Goal: Information Seeking & Learning: Learn about a topic

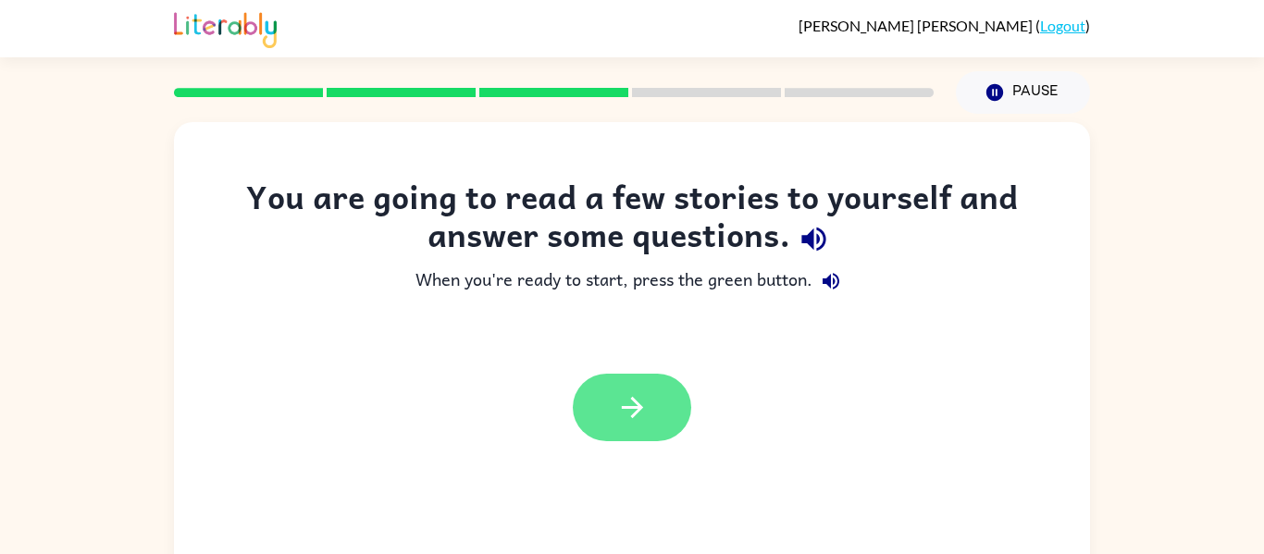
click at [661, 405] on button "button" at bounding box center [632, 408] width 118 height 68
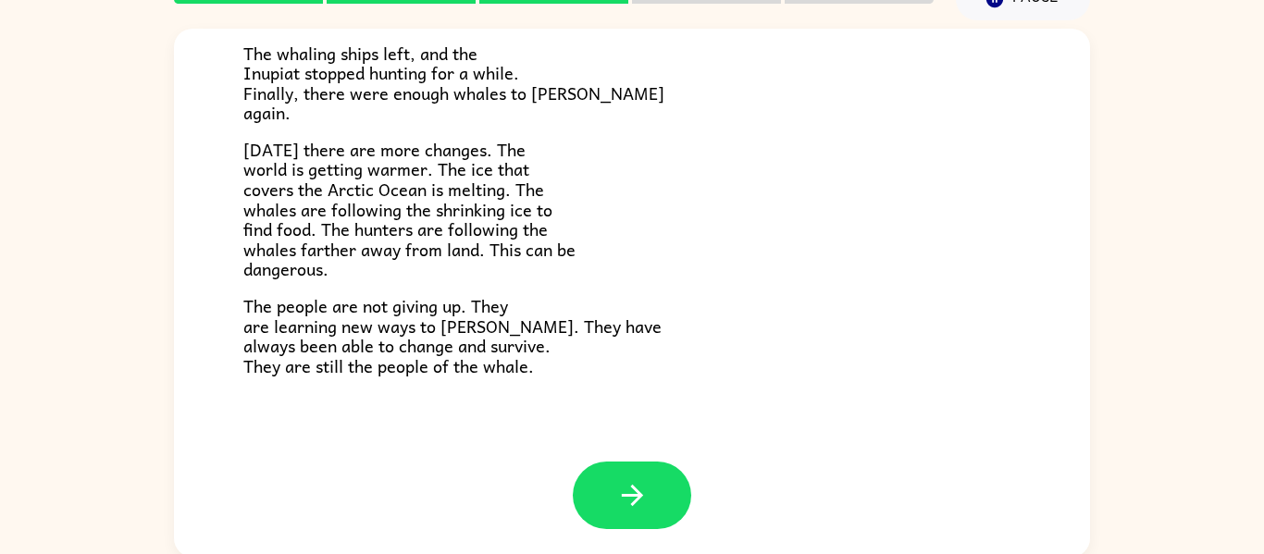
scroll to position [96, 0]
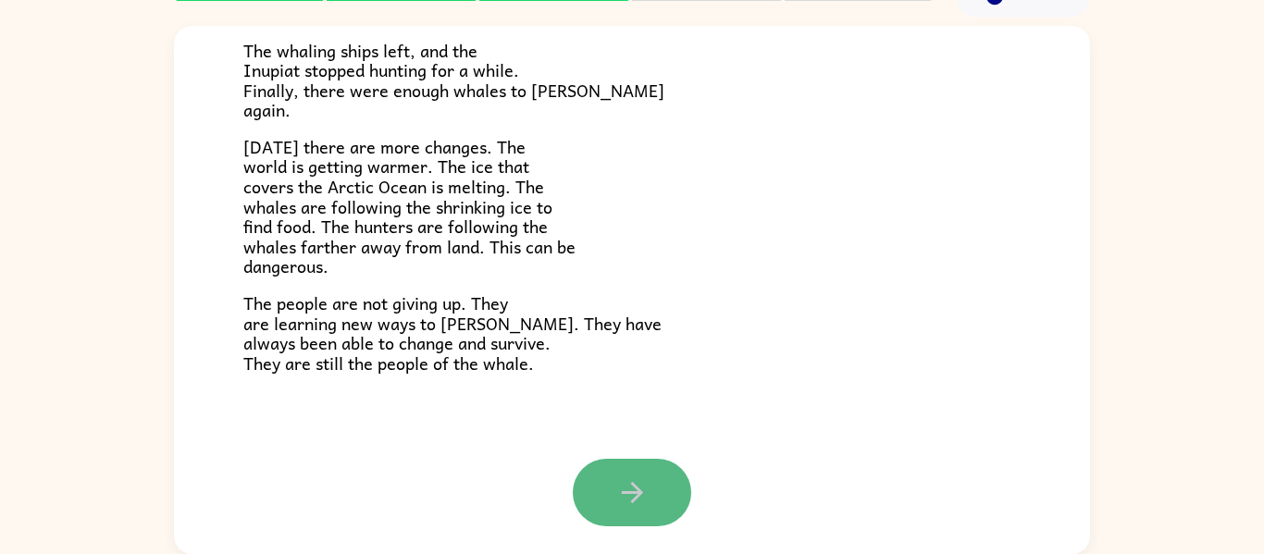
click at [609, 460] on button "button" at bounding box center [632, 493] width 118 height 68
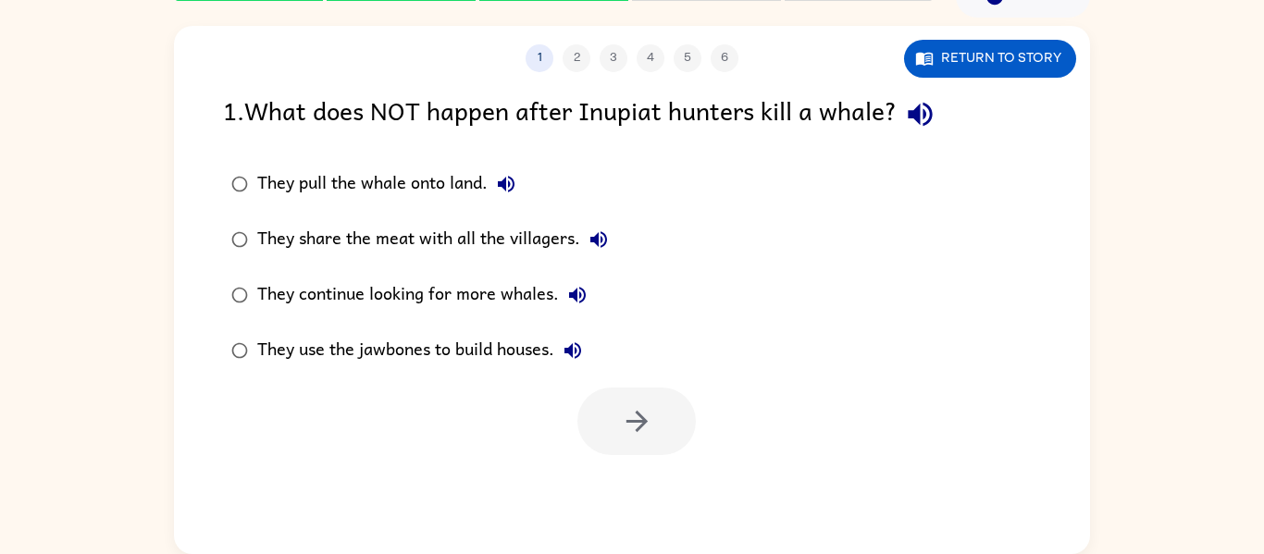
scroll to position [0, 0]
click at [410, 233] on div "They share the meat with all the villagers." at bounding box center [437, 239] width 360 height 37
click at [579, 425] on button "button" at bounding box center [636, 422] width 118 height 68
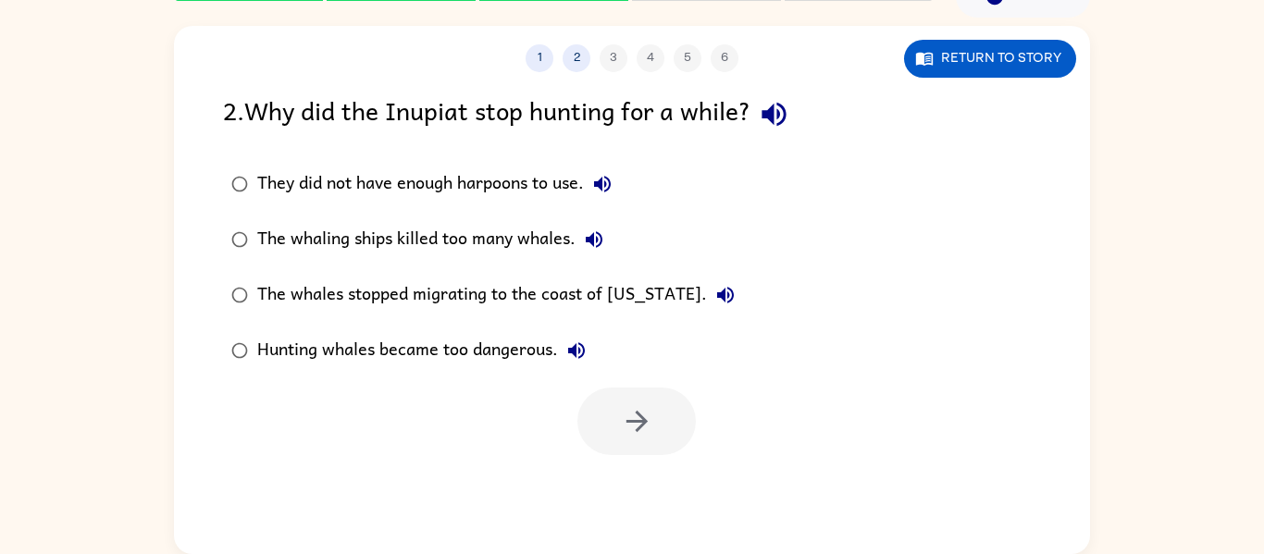
click at [503, 362] on div "Hunting whales became too dangerous." at bounding box center [426, 350] width 338 height 37
click at [604, 415] on button "button" at bounding box center [636, 422] width 118 height 68
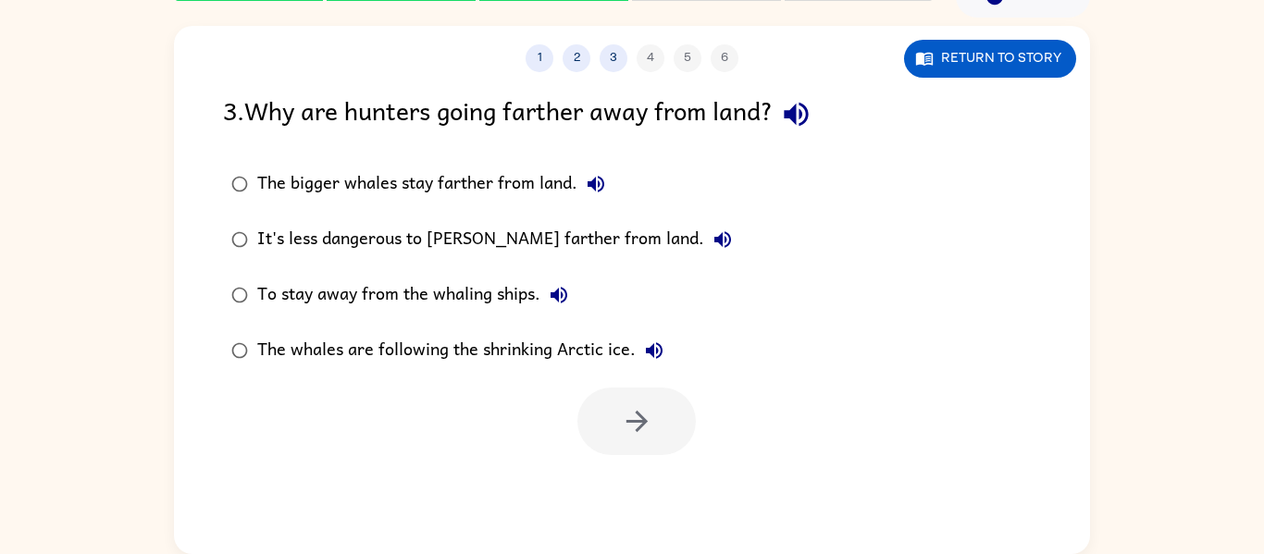
click at [604, 415] on div at bounding box center [636, 422] width 118 height 68
click at [573, 360] on div "The whales are following the shrinking Arctic ice." at bounding box center [464, 350] width 415 height 37
click at [625, 425] on icon "button" at bounding box center [637, 421] width 32 height 32
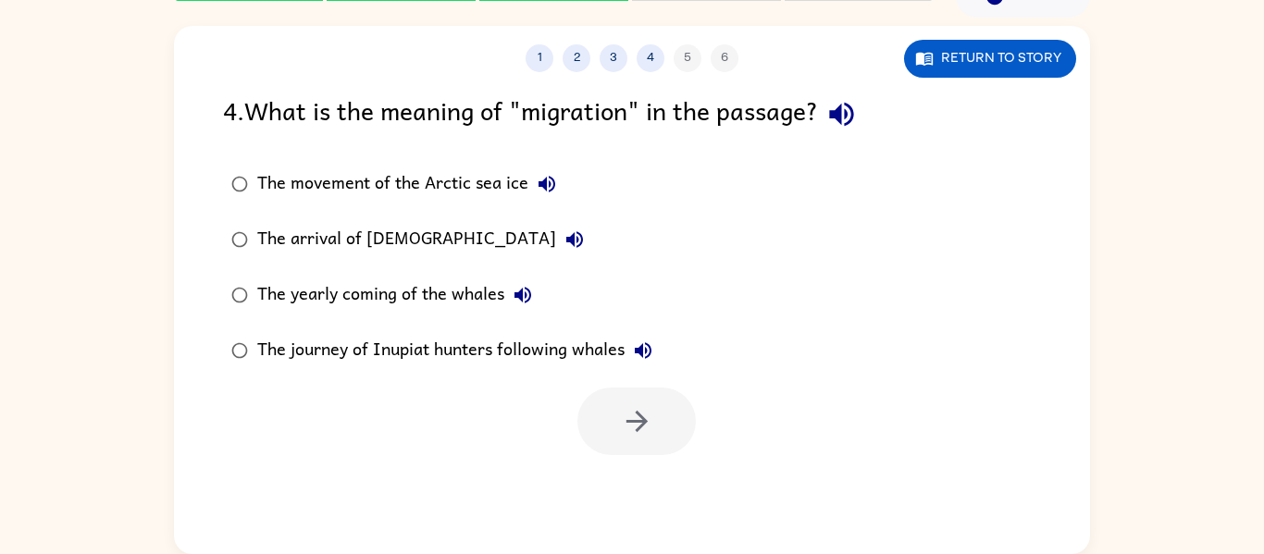
click at [301, 380] on div at bounding box center [632, 416] width 916 height 77
click at [398, 347] on div "The journey of Inupiat hunters following whales" at bounding box center [459, 350] width 404 height 37
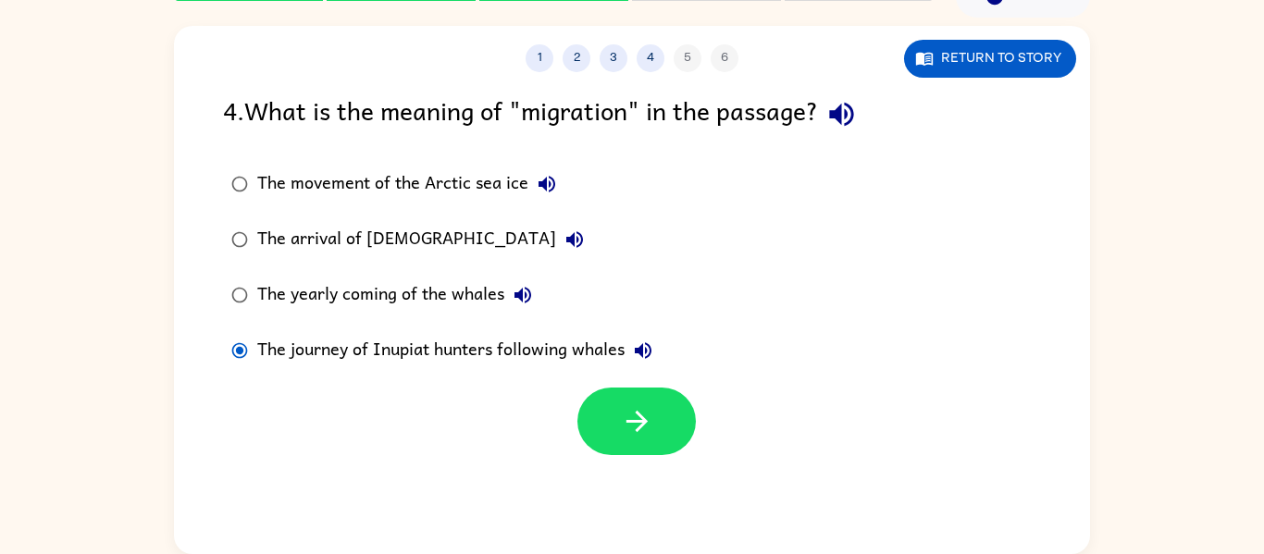
click at [420, 244] on div "The arrival of [DEMOGRAPHIC_DATA]" at bounding box center [425, 239] width 336 height 37
click at [627, 410] on icon "button" at bounding box center [637, 421] width 32 height 32
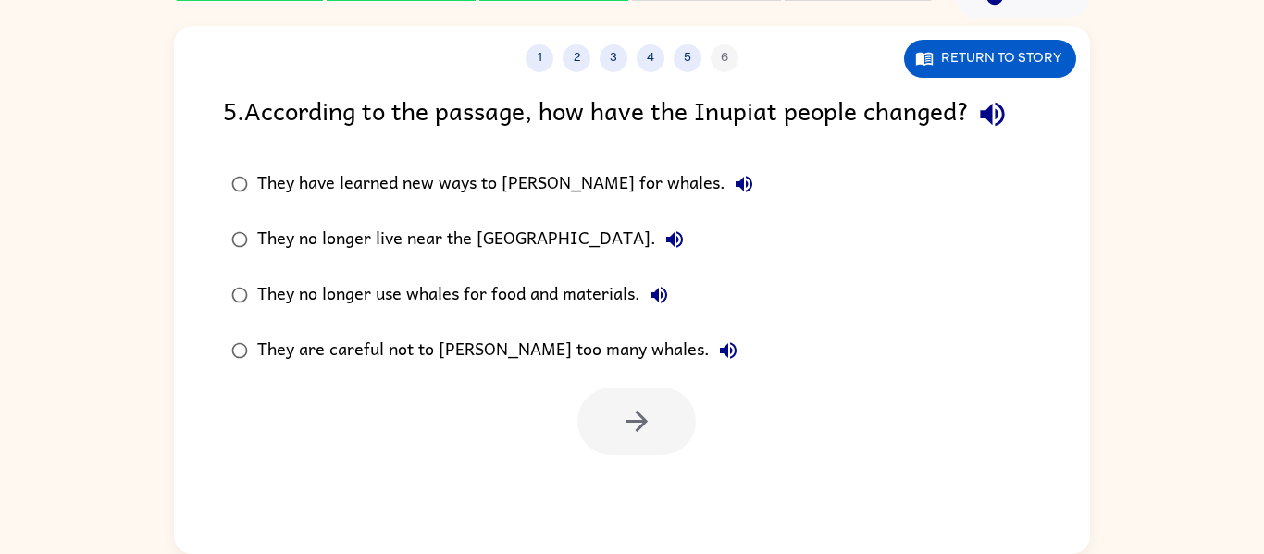
scroll to position [83, 0]
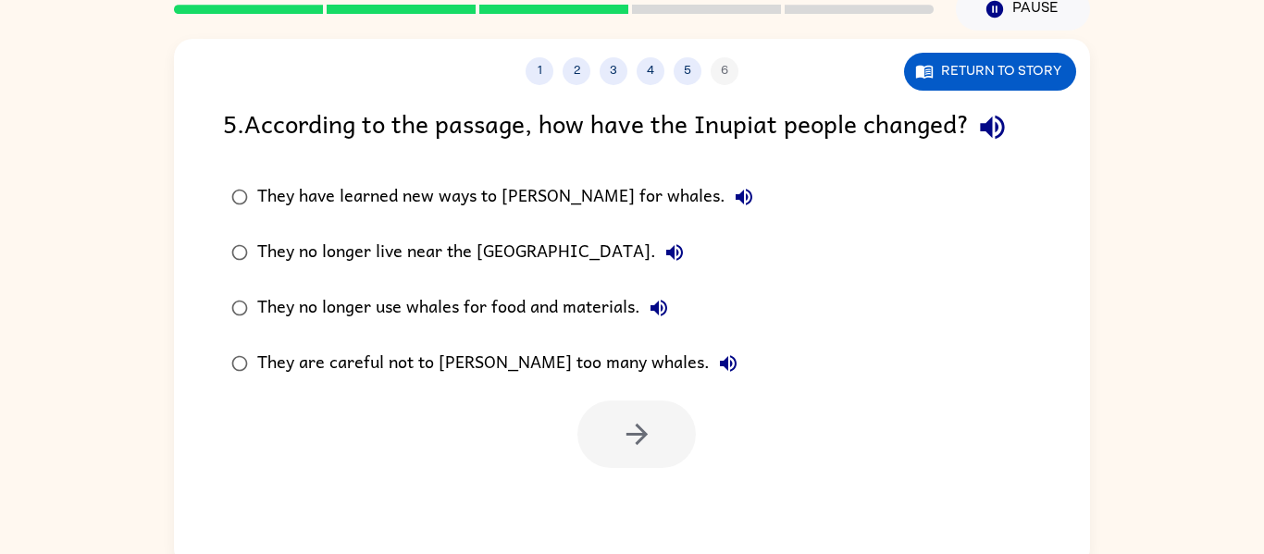
click at [528, 364] on div "They are careful not to [PERSON_NAME] too many whales." at bounding box center [501, 363] width 489 height 37
click at [606, 438] on button "button" at bounding box center [636, 435] width 118 height 68
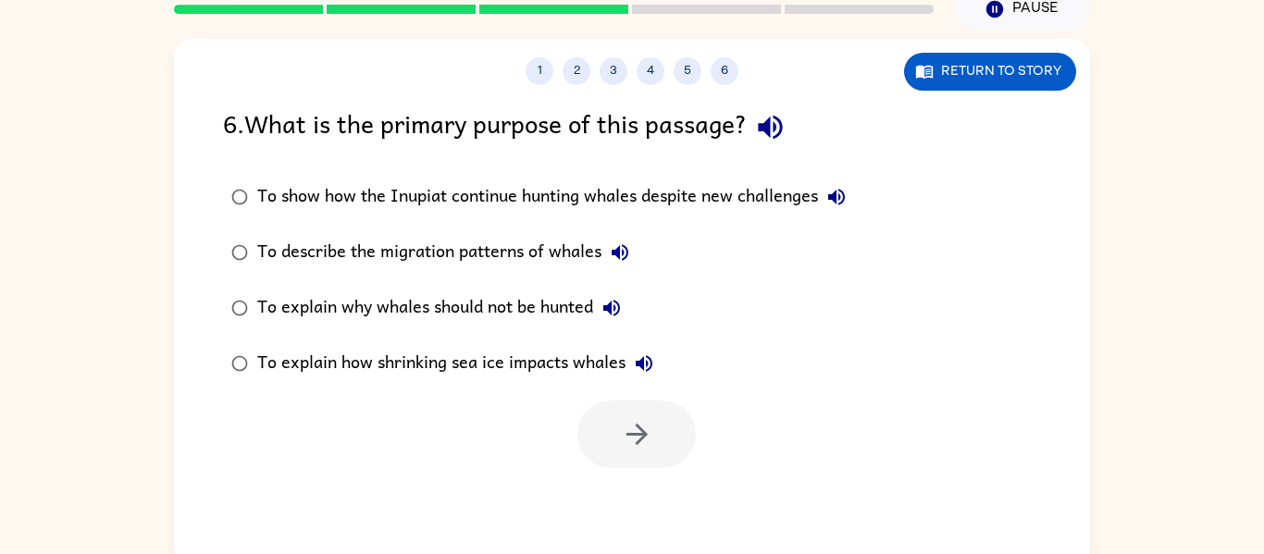
click at [581, 312] on div "To explain why whales should not be hunted" at bounding box center [443, 308] width 373 height 37
click at [601, 417] on button "button" at bounding box center [636, 435] width 118 height 68
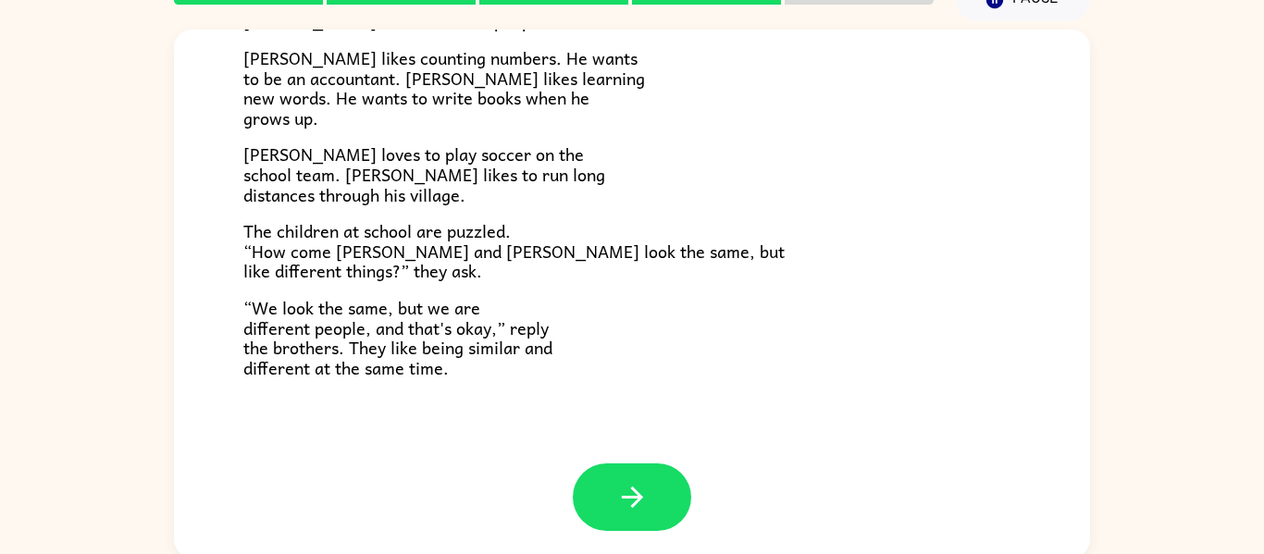
scroll to position [401, 0]
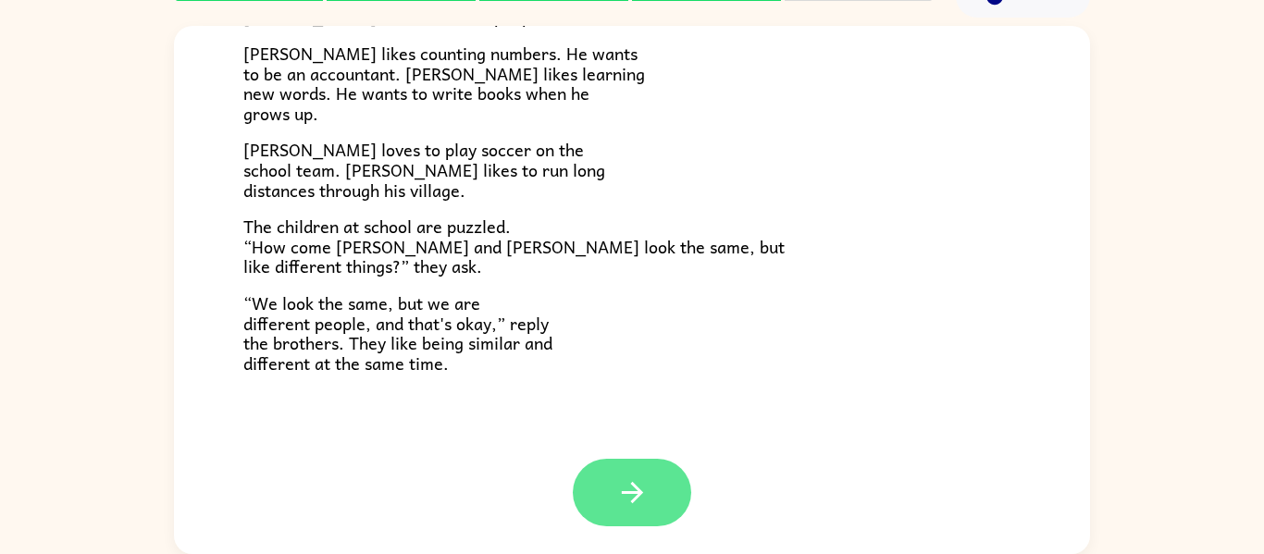
click at [637, 473] on button "button" at bounding box center [632, 493] width 118 height 68
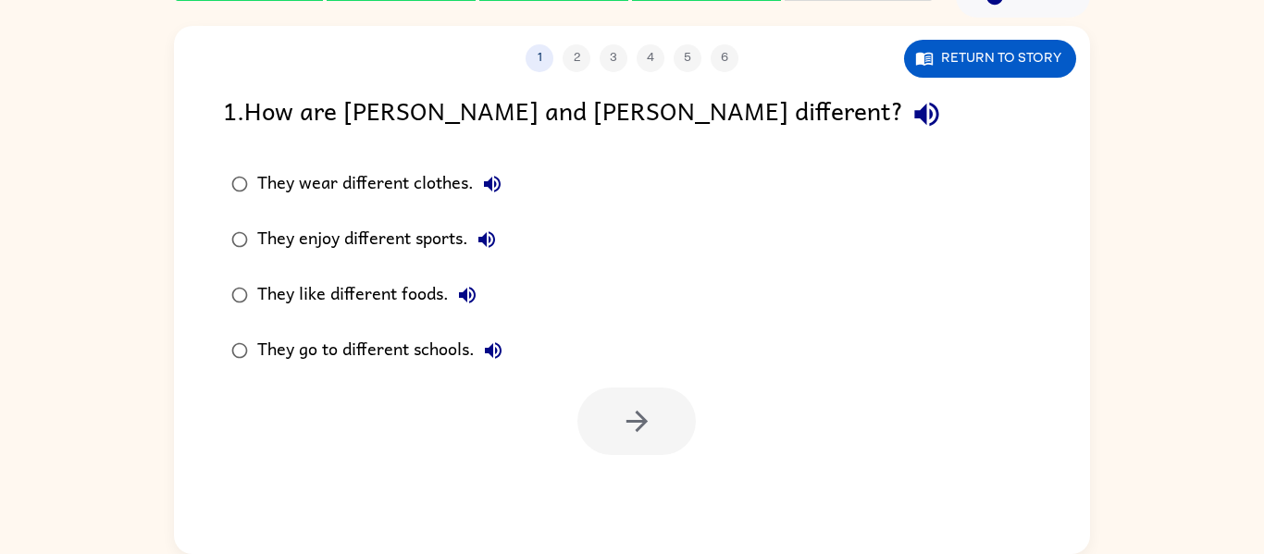
scroll to position [0, 0]
click at [345, 240] on div "They enjoy different sports." at bounding box center [381, 239] width 248 height 37
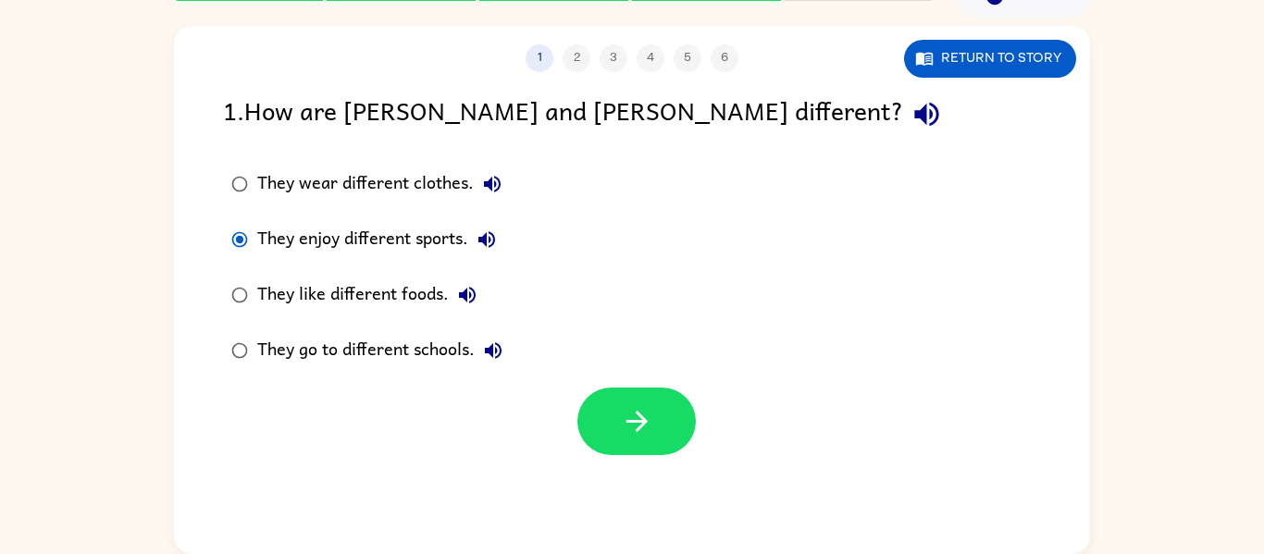
click at [610, 385] on div at bounding box center [632, 416] width 916 height 77
click at [607, 404] on button "button" at bounding box center [636, 422] width 118 height 68
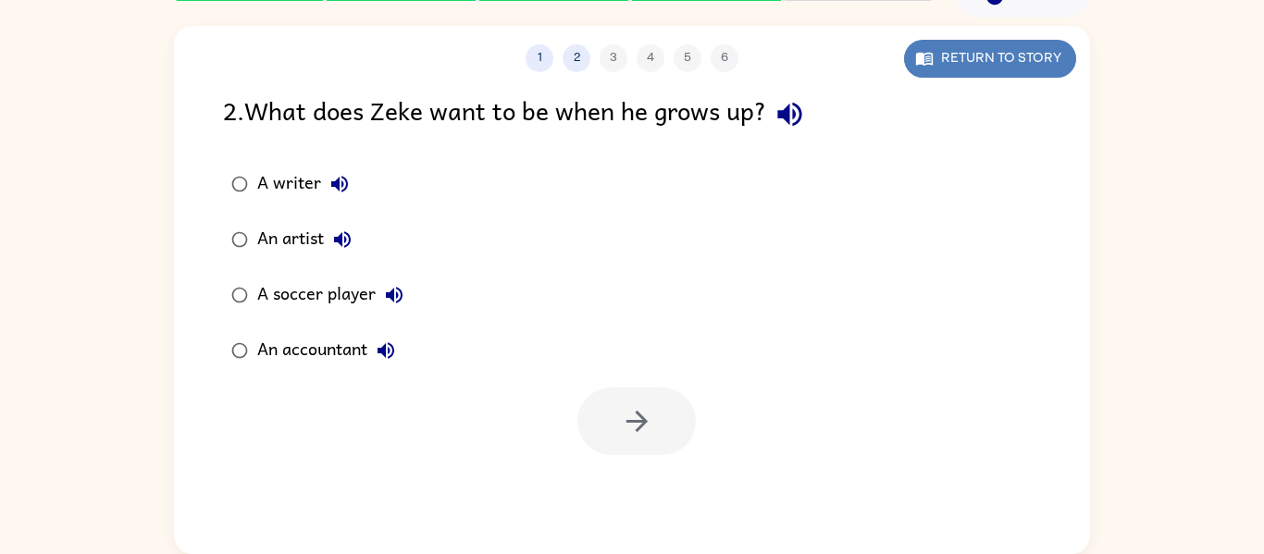
click at [1046, 74] on button "Return to story" at bounding box center [990, 59] width 172 height 38
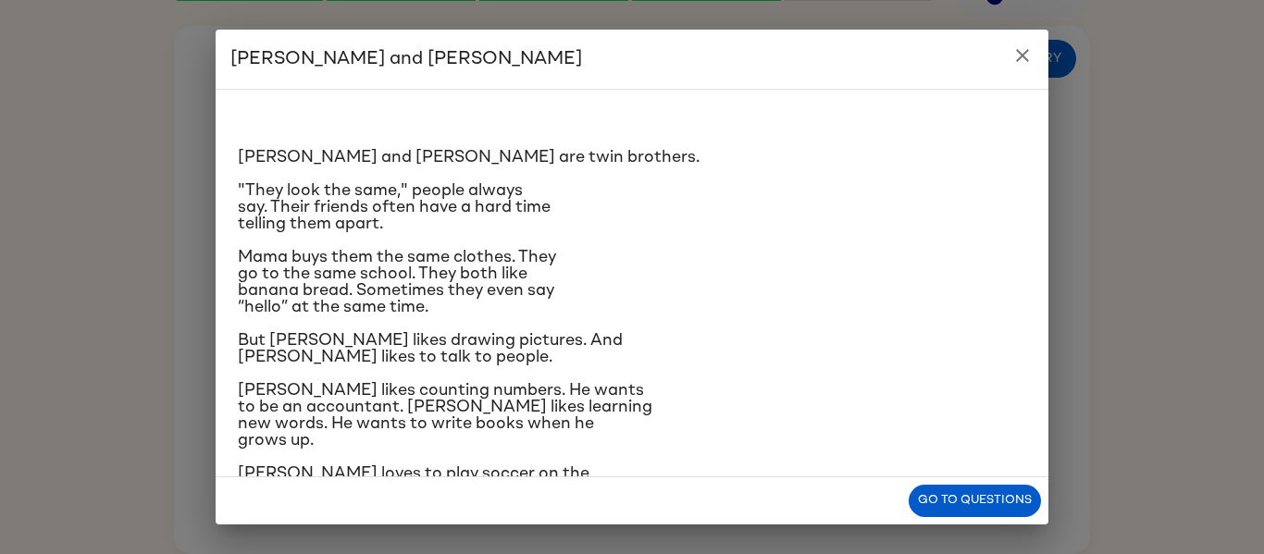
click at [500, 176] on div "[PERSON_NAME] and [PERSON_NAME] are twin brothers. "They look the same," people…" at bounding box center [632, 385] width 788 height 561
drag, startPoint x: 596, startPoint y: 296, endPoint x: 600, endPoint y: 268, distance: 28.1
click at [600, 268] on p "Mama buys them the same clothes. They go to the same school. They both like ban…" at bounding box center [632, 282] width 788 height 67
click at [1013, 69] on button "close" at bounding box center [1022, 55] width 37 height 37
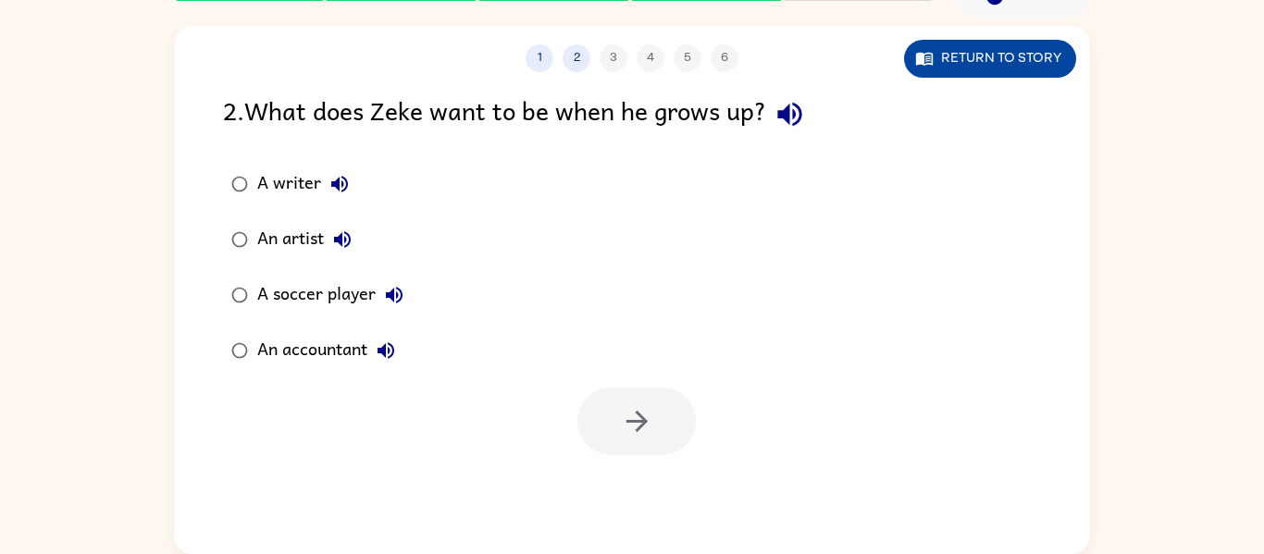
click at [1057, 54] on button "Return to story" at bounding box center [990, 59] width 172 height 38
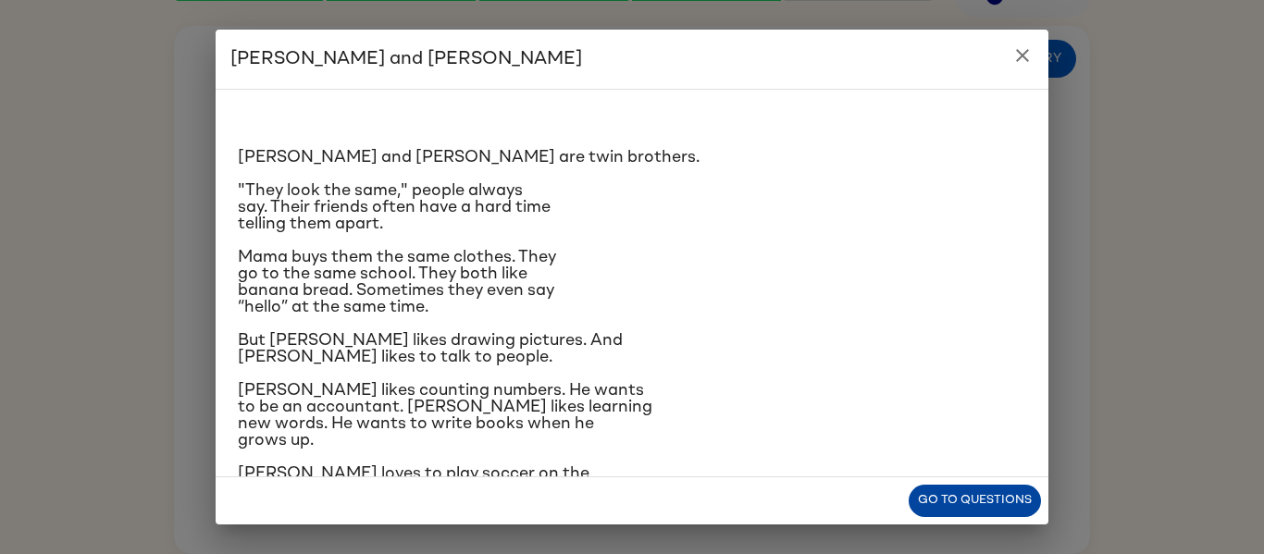
click at [988, 501] on button "Go to questions" at bounding box center [974, 501] width 132 height 32
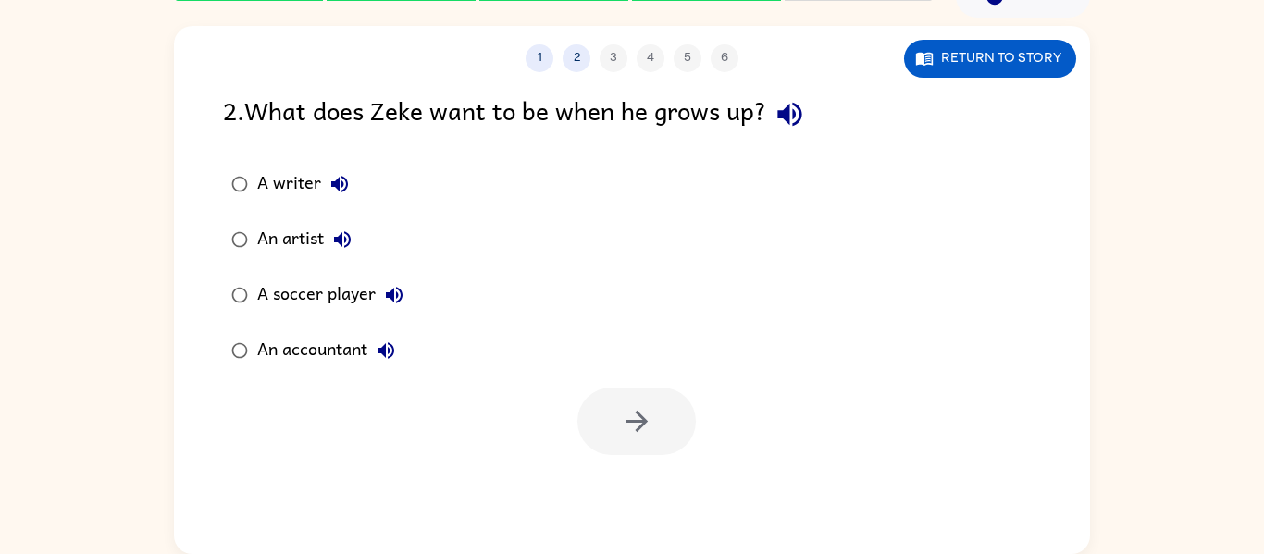
click at [266, 193] on div "A writer" at bounding box center [307, 184] width 101 height 37
click at [592, 428] on button "button" at bounding box center [636, 422] width 118 height 68
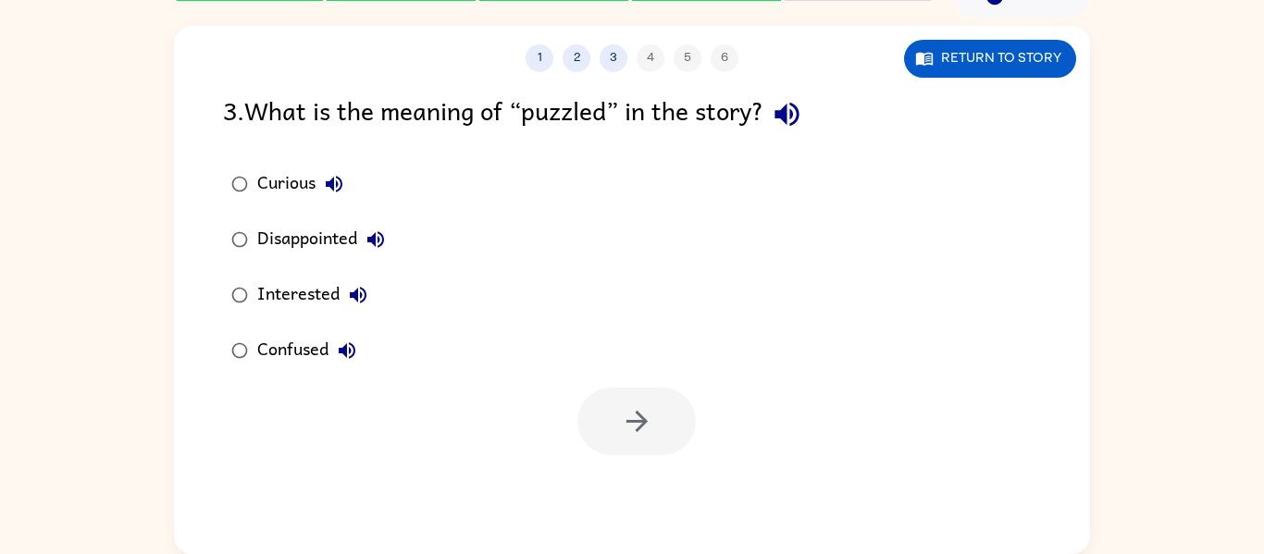
click at [592, 428] on div at bounding box center [636, 422] width 118 height 68
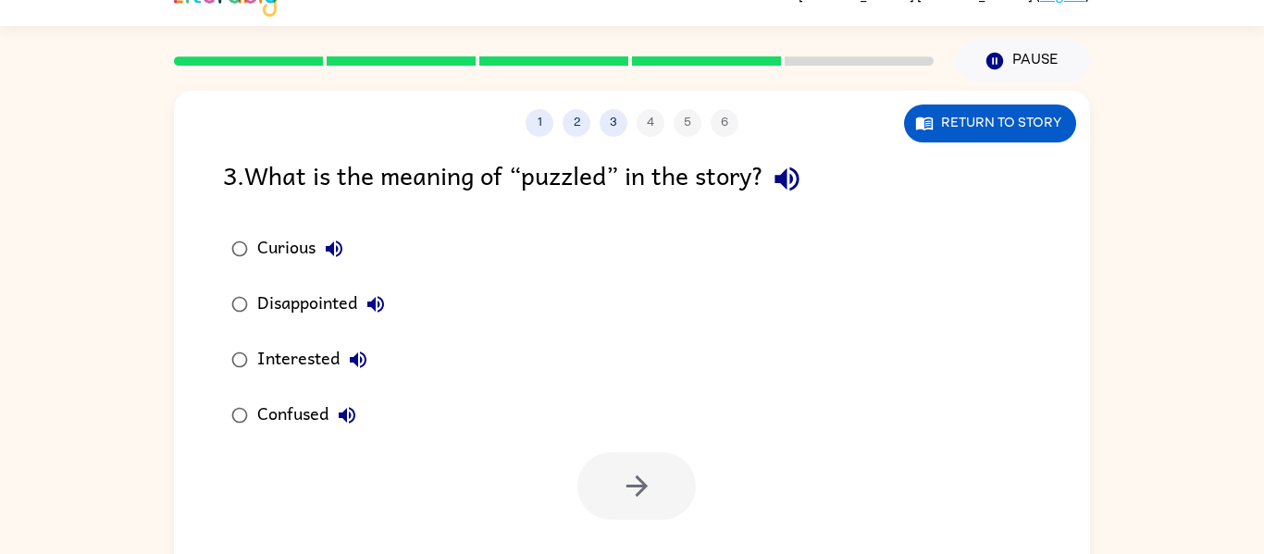
scroll to position [30, 0]
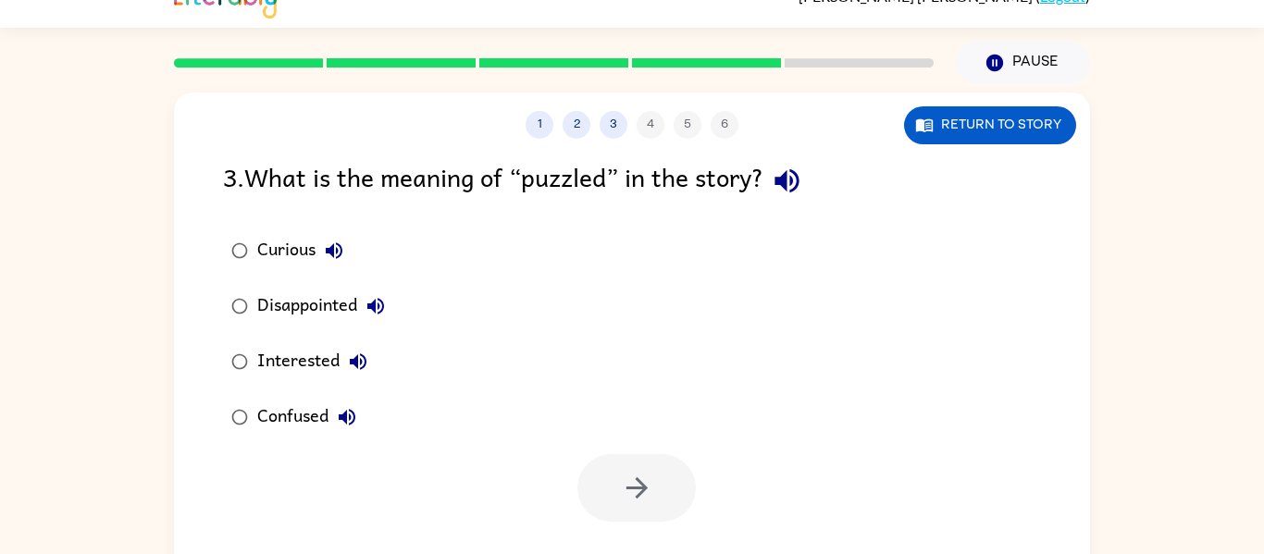
click at [310, 368] on div "Interested" at bounding box center [316, 361] width 119 height 37
click at [607, 481] on button "button" at bounding box center [636, 488] width 118 height 68
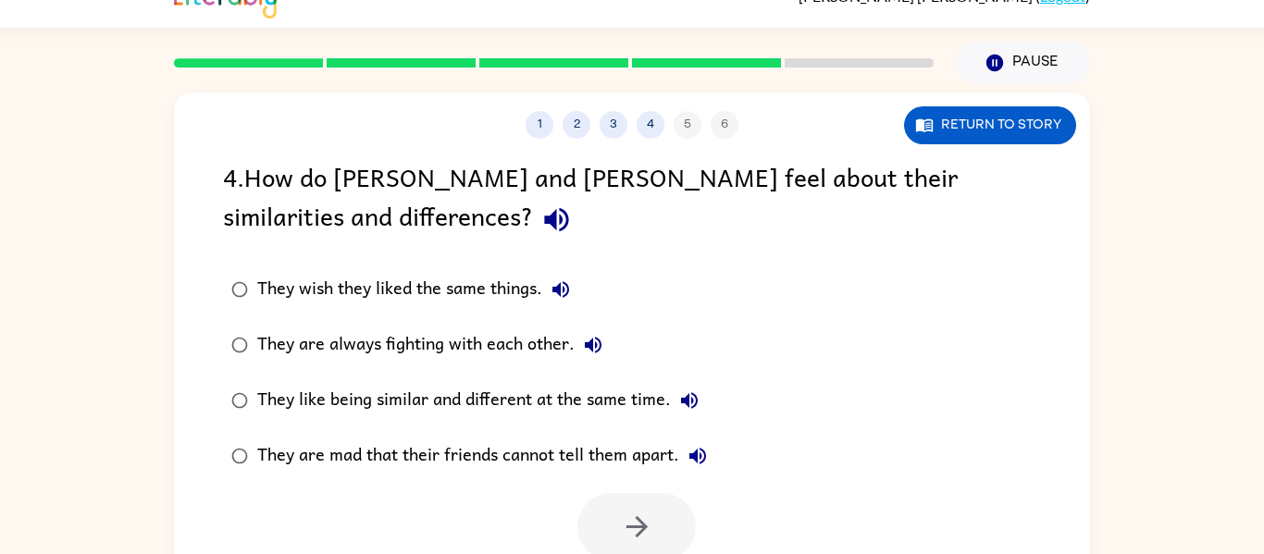
click at [445, 406] on div "They like being similar and different at the same time." at bounding box center [482, 400] width 450 height 37
click at [613, 509] on button "button" at bounding box center [636, 527] width 118 height 68
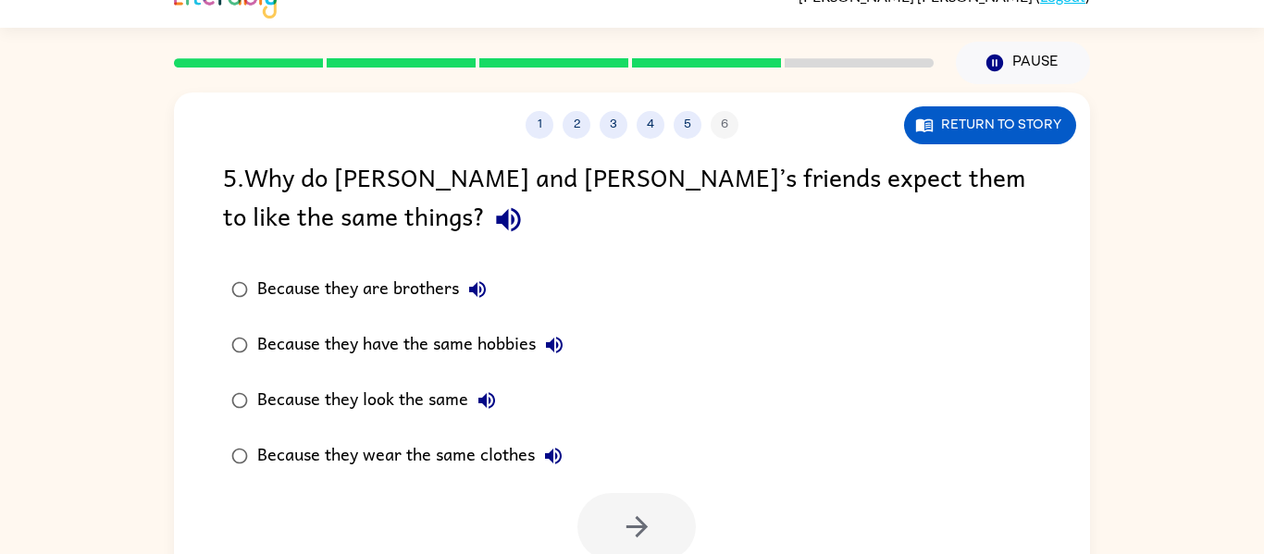
click at [327, 401] on div "Because they look the same" at bounding box center [381, 400] width 248 height 37
click at [619, 502] on button "button" at bounding box center [636, 527] width 118 height 68
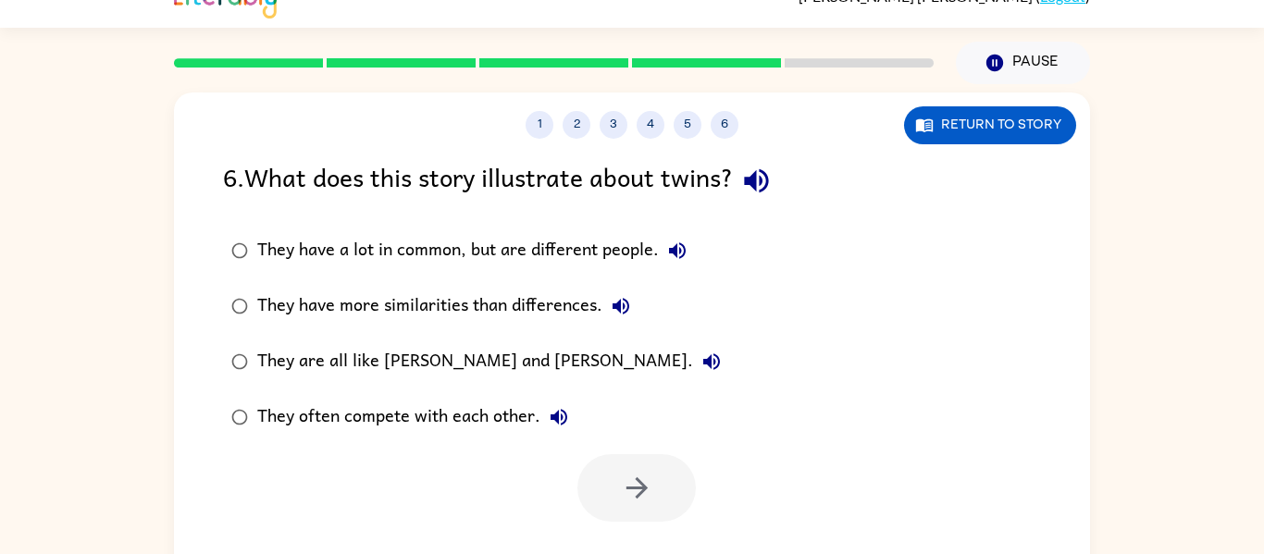
click at [443, 254] on div "They have a lot in common, but are different people." at bounding box center [476, 250] width 438 height 37
click at [621, 512] on button "button" at bounding box center [636, 488] width 118 height 68
